Goal: Task Accomplishment & Management: Manage account settings

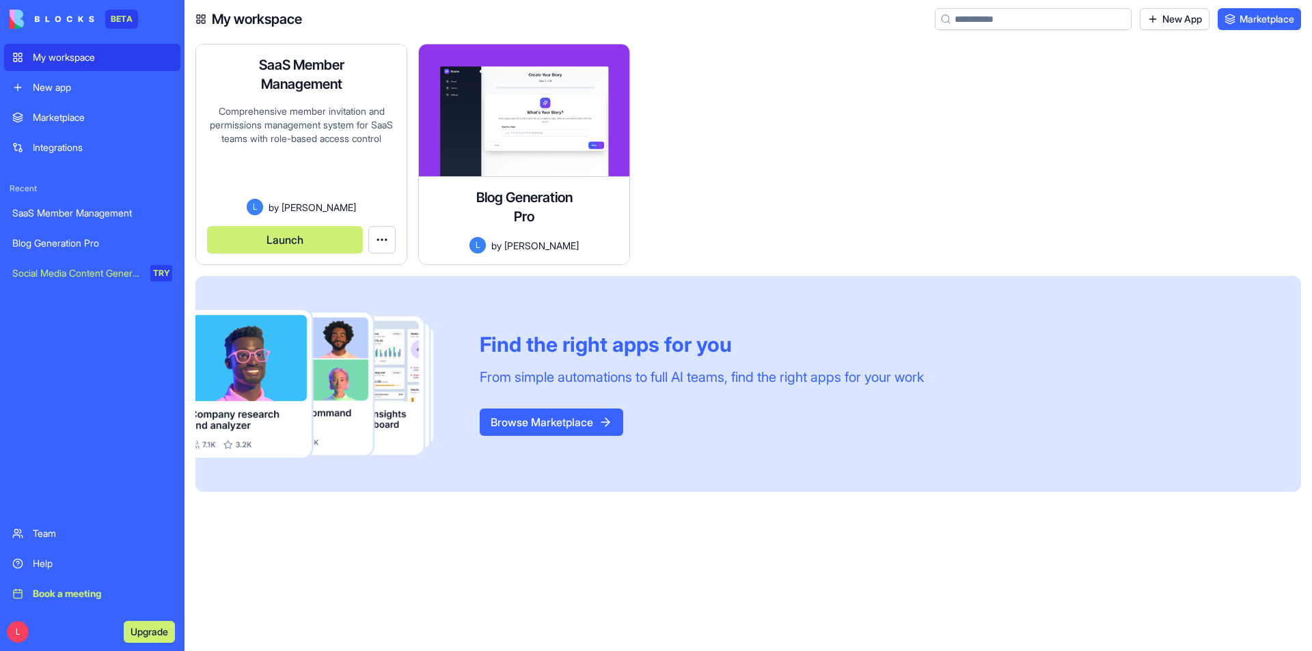
click at [313, 129] on div "Comprehensive member invitation and permissions management system for SaaS team…" at bounding box center [301, 152] width 189 height 94
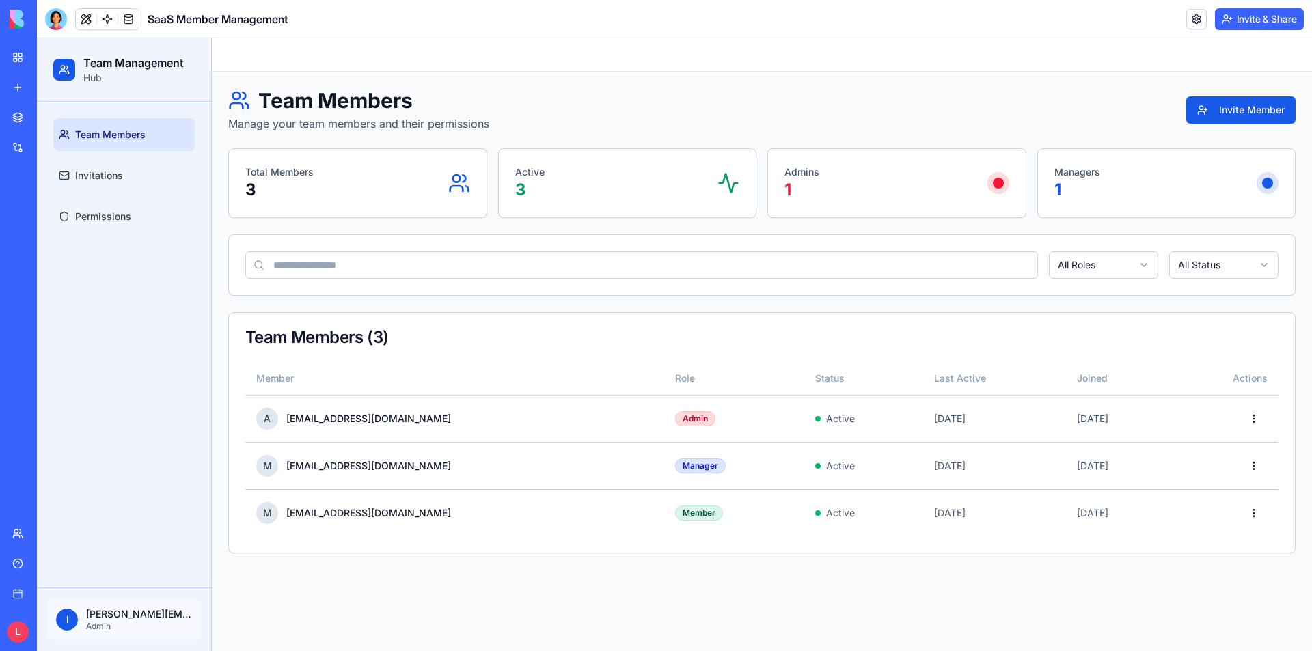
click at [1102, 272] on html "Team Management Hub Team Members Invitations Permissions l [PERSON_NAME][EMAIL_…" at bounding box center [675, 344] width 1276 height 613
drag, startPoint x: 1246, startPoint y: 258, endPoint x: 1236, endPoint y: 287, distance: 30.5
click at [1245, 262] on html "Team Management Hub Team Members Invitations Permissions l [PERSON_NAME][EMAIL_…" at bounding box center [675, 344] width 1276 height 613
click at [1232, 275] on html "Team Management Hub Team Members Invitations Permissions l [PERSON_NAME][EMAIL_…" at bounding box center [675, 344] width 1276 height 613
drag, startPoint x: 943, startPoint y: 314, endPoint x: 237, endPoint y: 300, distance: 707.0
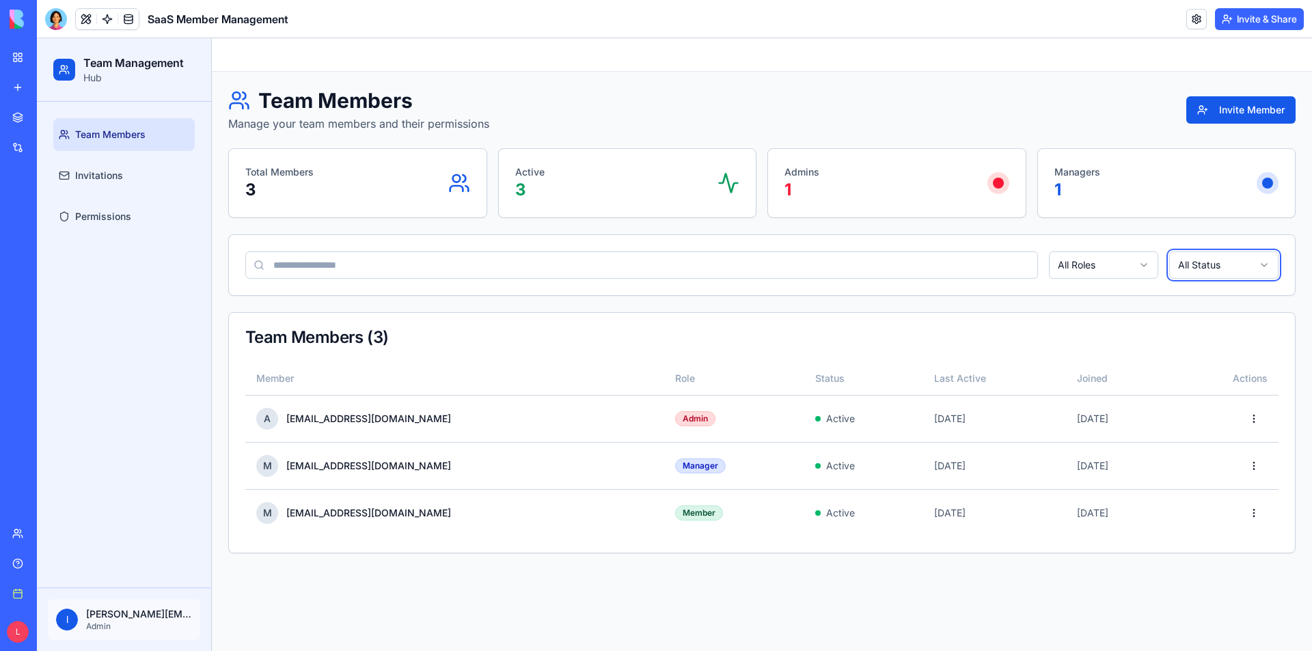
click at [942, 314] on html "Team Management Hub Team Members Invitations Permissions l [PERSON_NAME][EMAIL_…" at bounding box center [675, 344] width 1276 height 613
click at [127, 223] on span "Permissions" at bounding box center [103, 217] width 56 height 14
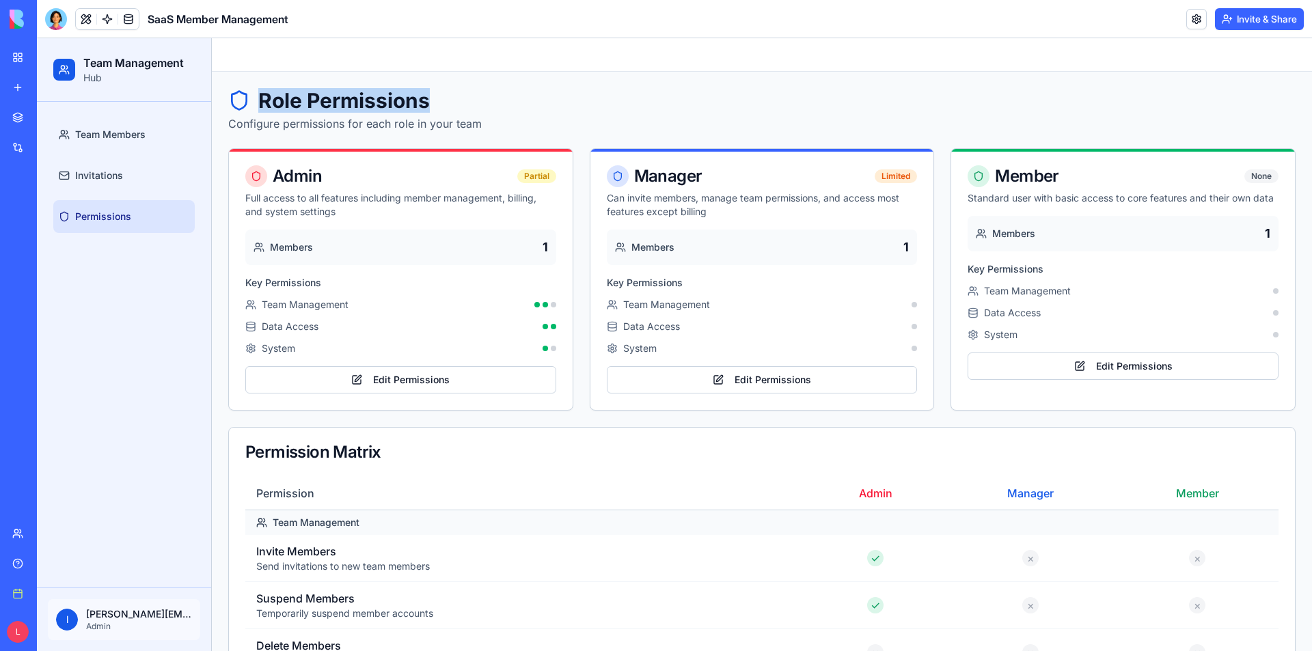
click at [429, 96] on h1 "Role Permissions" at bounding box center [355, 100] width 254 height 25
click at [444, 378] on button "Edit Permissions" at bounding box center [400, 379] width 311 height 27
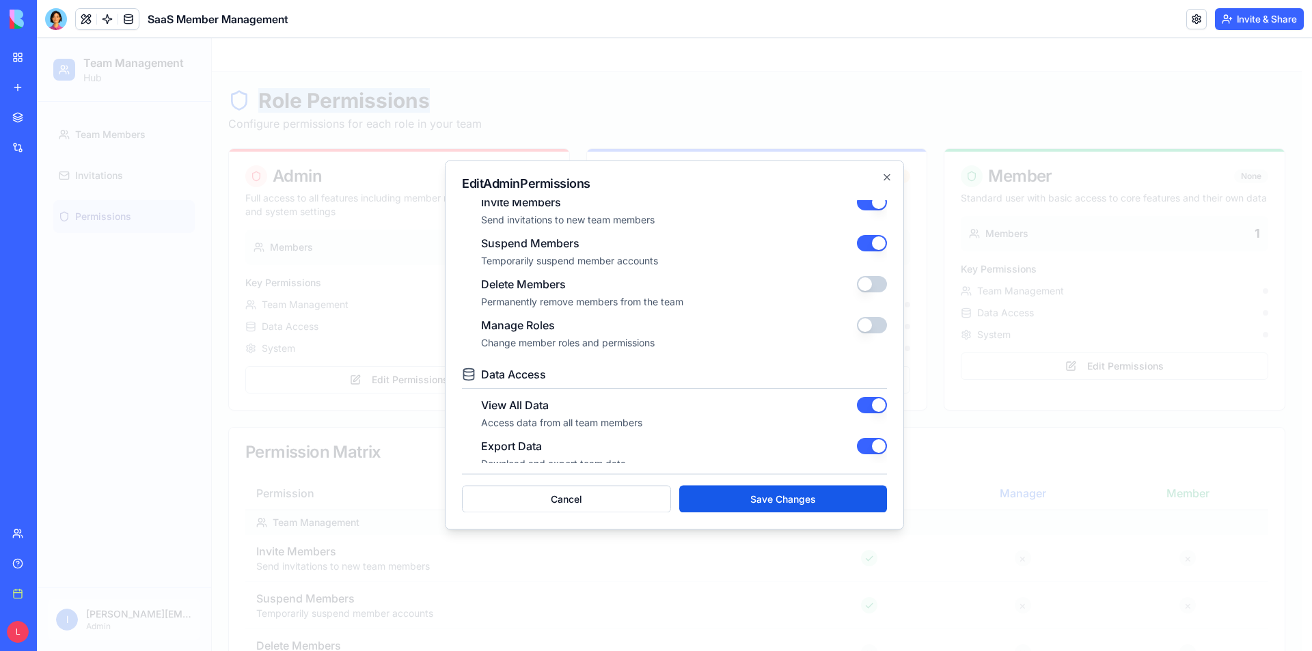
scroll to position [273, 0]
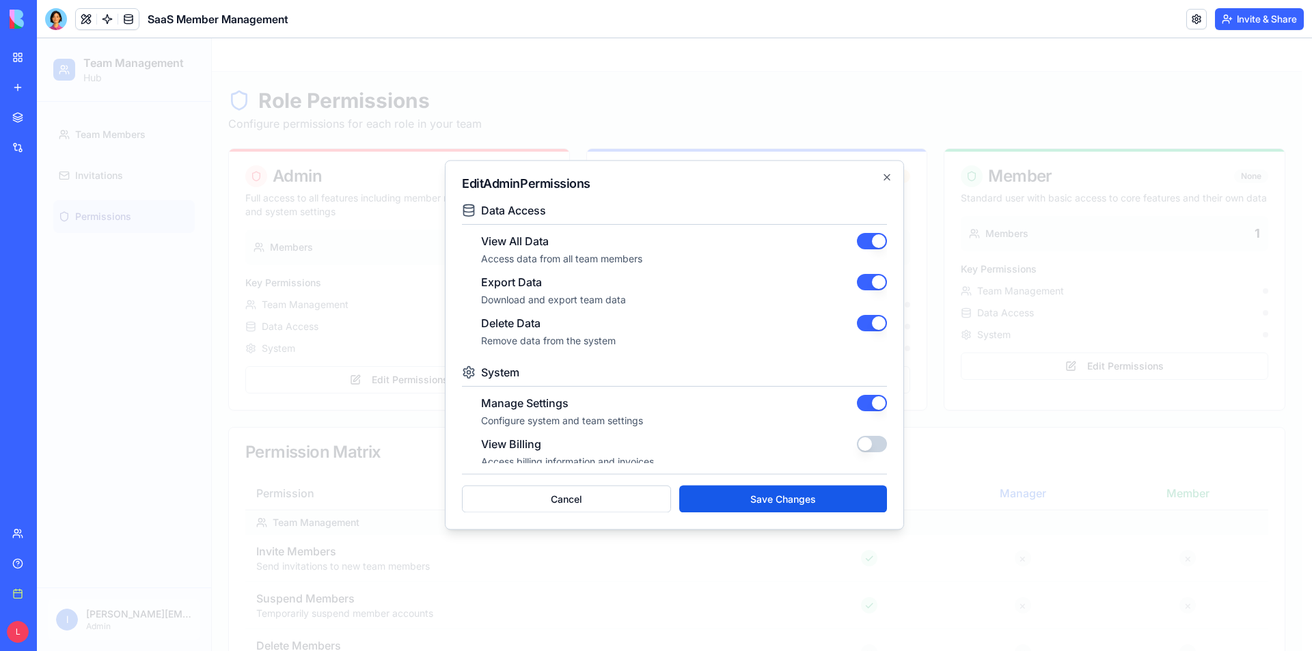
click at [502, 374] on h3 "System" at bounding box center [500, 372] width 38 height 16
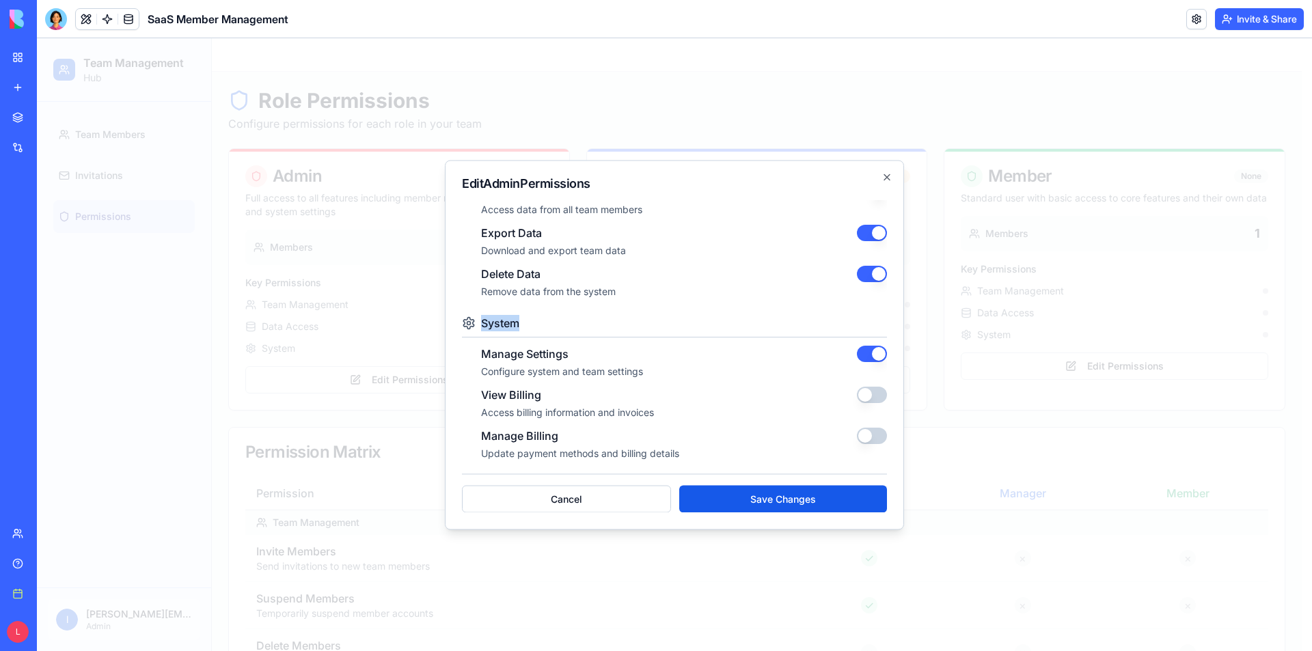
scroll to position [362, 0]
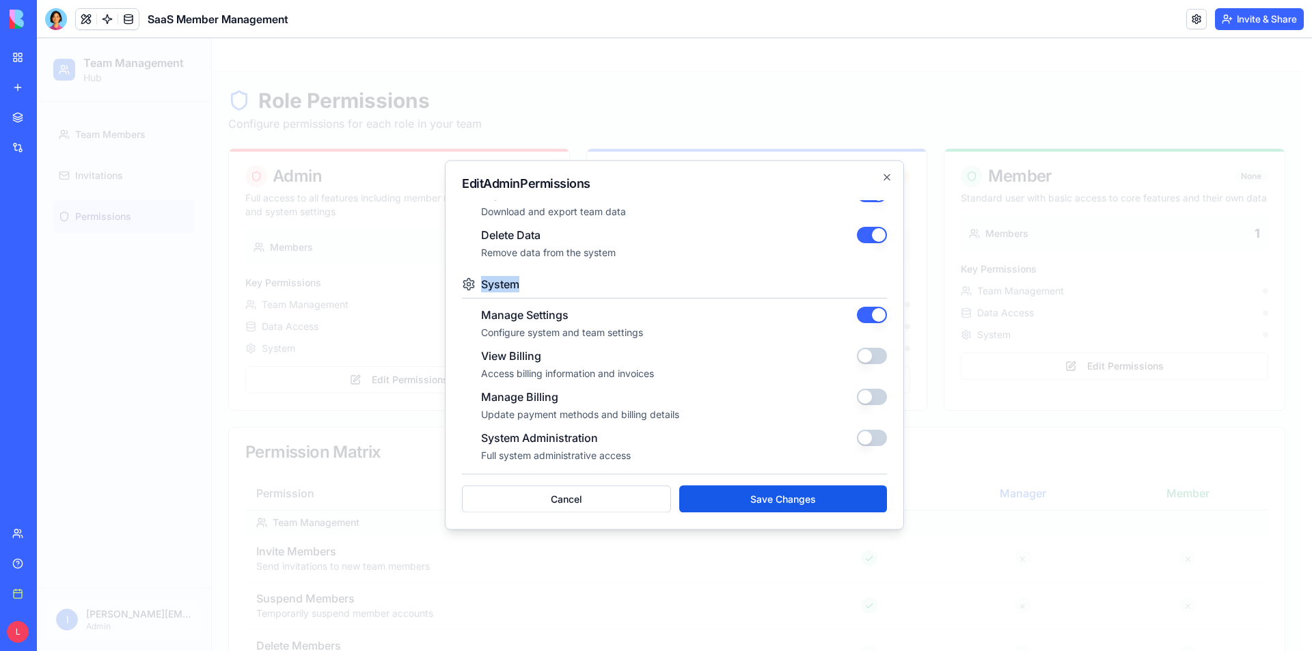
click at [859, 319] on button "button" at bounding box center [872, 315] width 30 height 16
drag, startPoint x: 876, startPoint y: 319, endPoint x: 864, endPoint y: 319, distance: 12.3
click at [874, 319] on div "Manage Settings Configure system and team settings" at bounding box center [684, 323] width 406 height 33
click at [864, 319] on button "button" at bounding box center [872, 315] width 30 height 16
click at [860, 359] on button "button" at bounding box center [872, 356] width 30 height 16
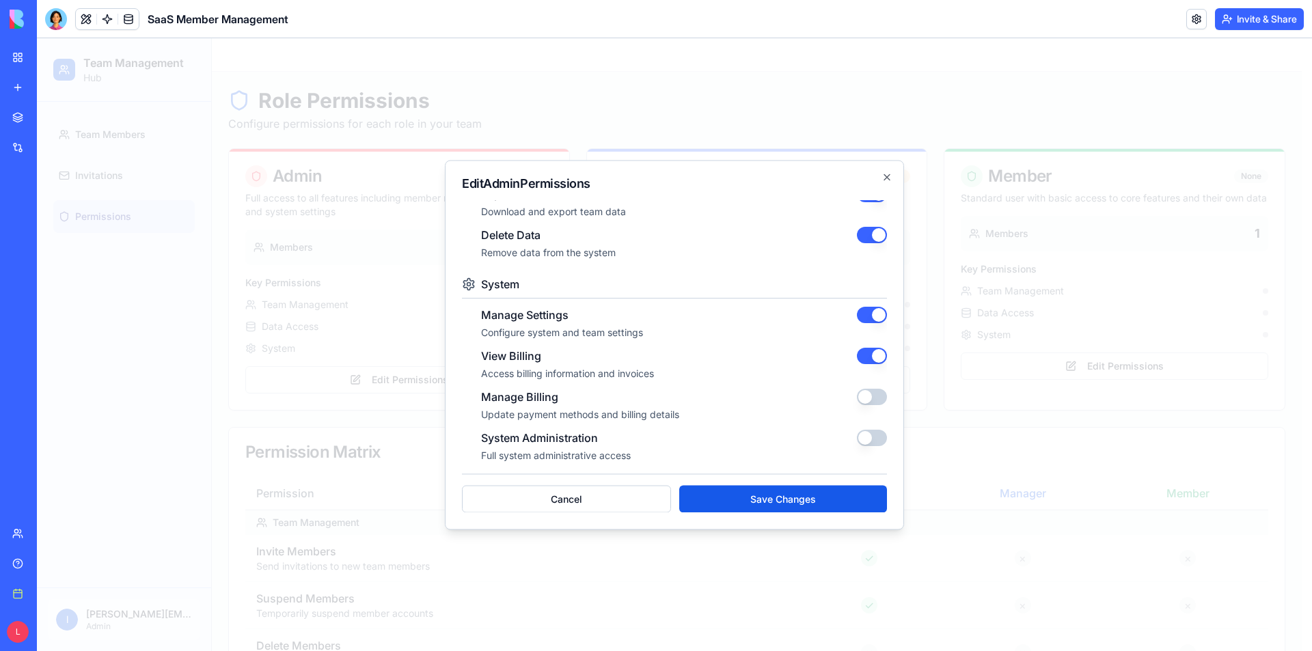
click at [864, 362] on button "button" at bounding box center [872, 356] width 30 height 16
click at [860, 317] on button "button" at bounding box center [872, 315] width 30 height 16
drag, startPoint x: 872, startPoint y: 304, endPoint x: 865, endPoint y: 316, distance: 14.4
click at [870, 308] on div "System Manage Settings Configure system and team settings View Billing Access b…" at bounding box center [674, 369] width 425 height 187
drag, startPoint x: 567, startPoint y: 337, endPoint x: 474, endPoint y: 315, distance: 95.5
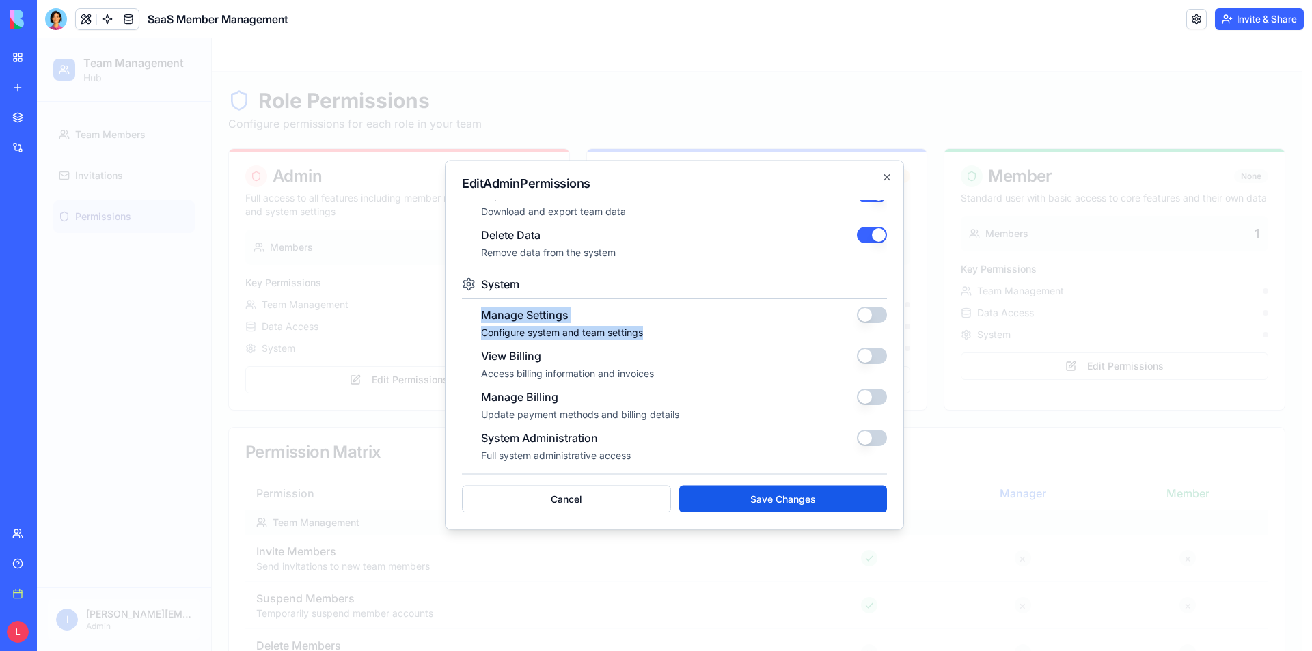
click at [474, 315] on div "Manage Settings Configure system and team settings View Billing Access billing …" at bounding box center [674, 385] width 425 height 156
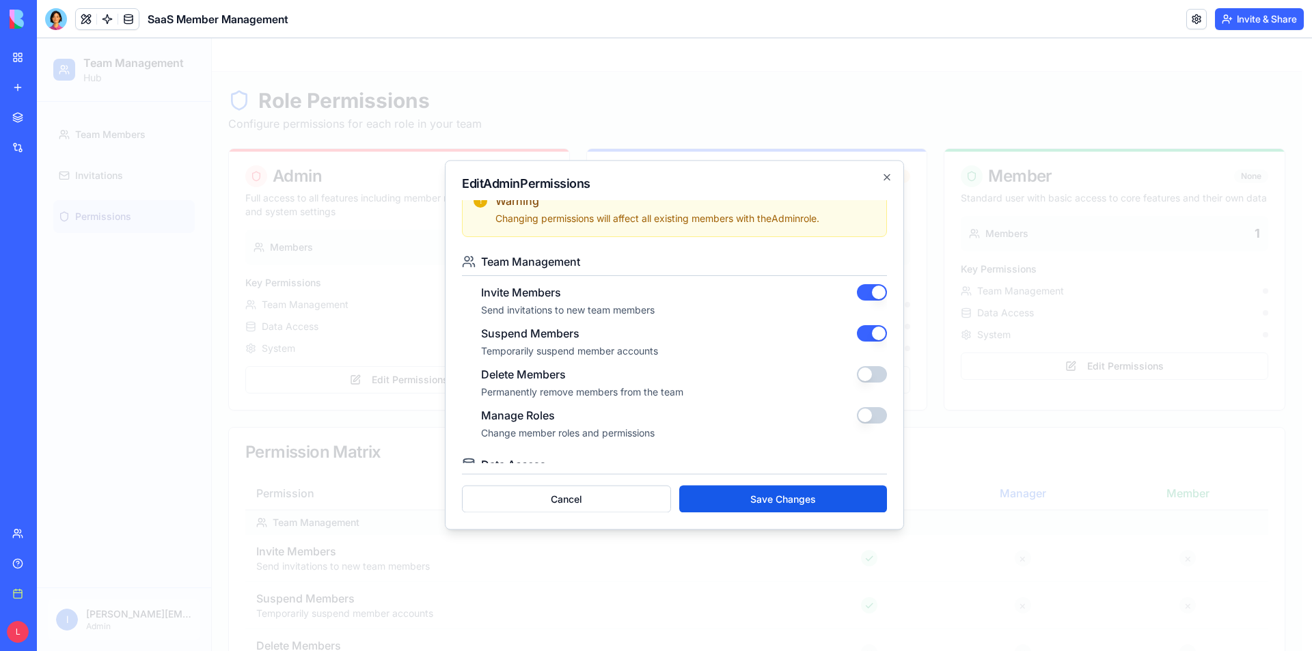
scroll to position [0, 0]
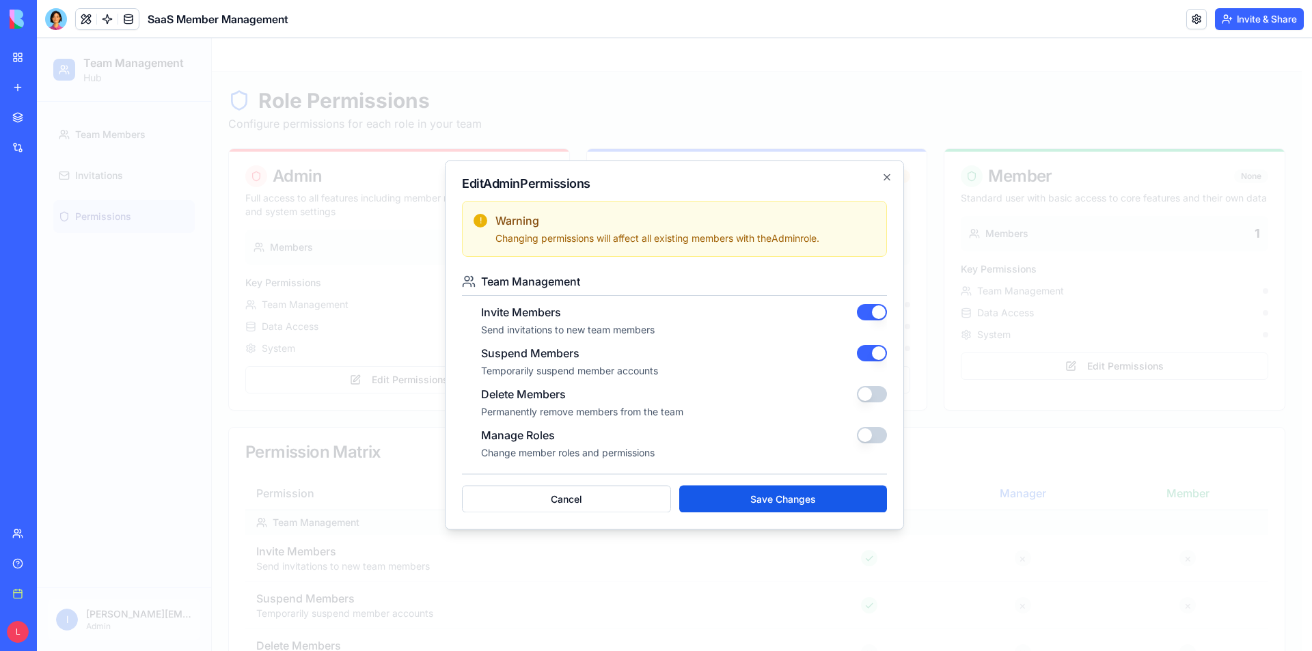
click at [757, 336] on p "Send invitations to new team members" at bounding box center [663, 330] width 365 height 14
